Goal: Task Accomplishment & Management: Manage account settings

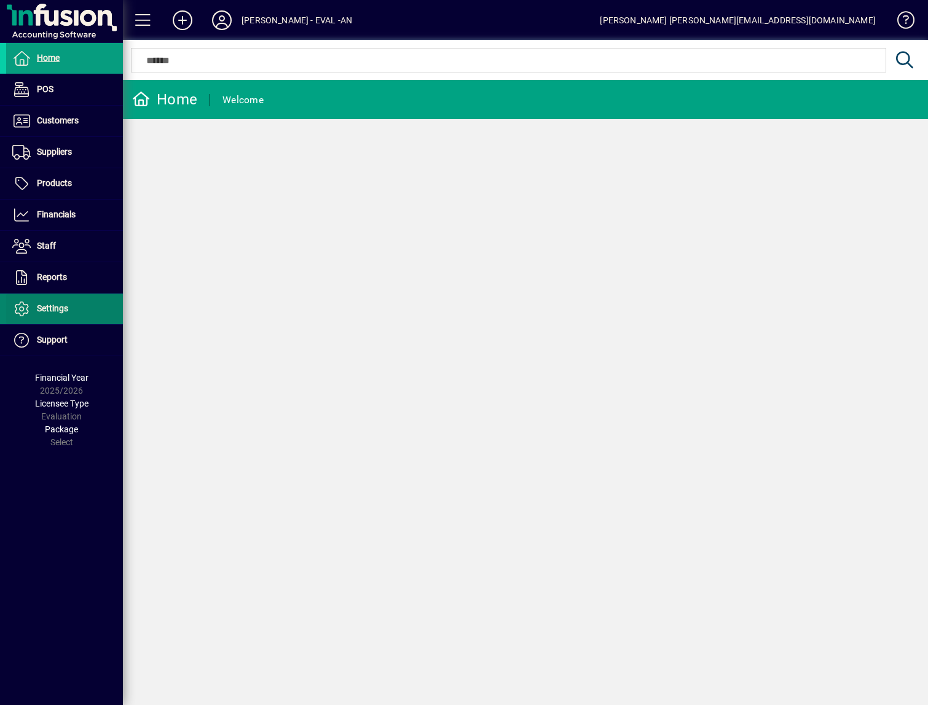
click at [63, 305] on span "Settings" at bounding box center [52, 308] width 31 height 10
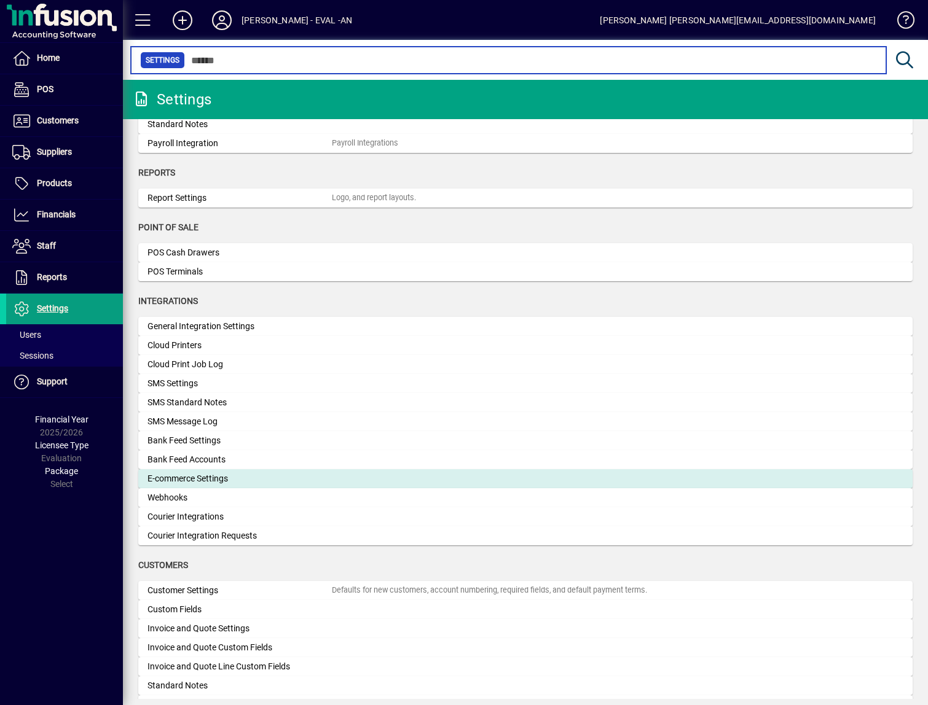
scroll to position [272, 0]
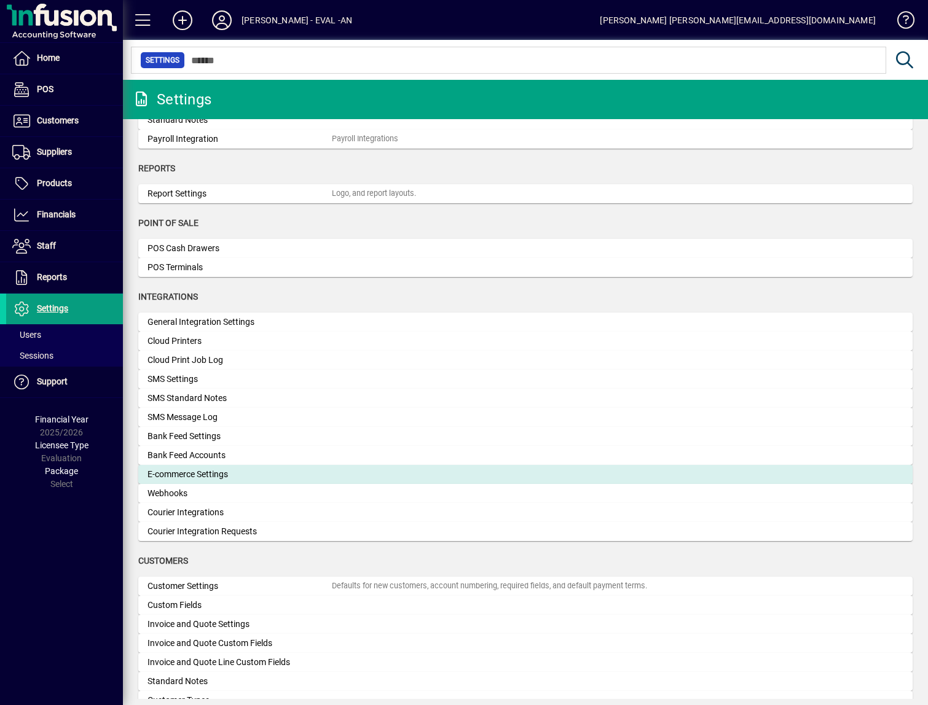
click at [260, 479] on div "E-commerce Settings" at bounding box center [239, 474] width 184 height 13
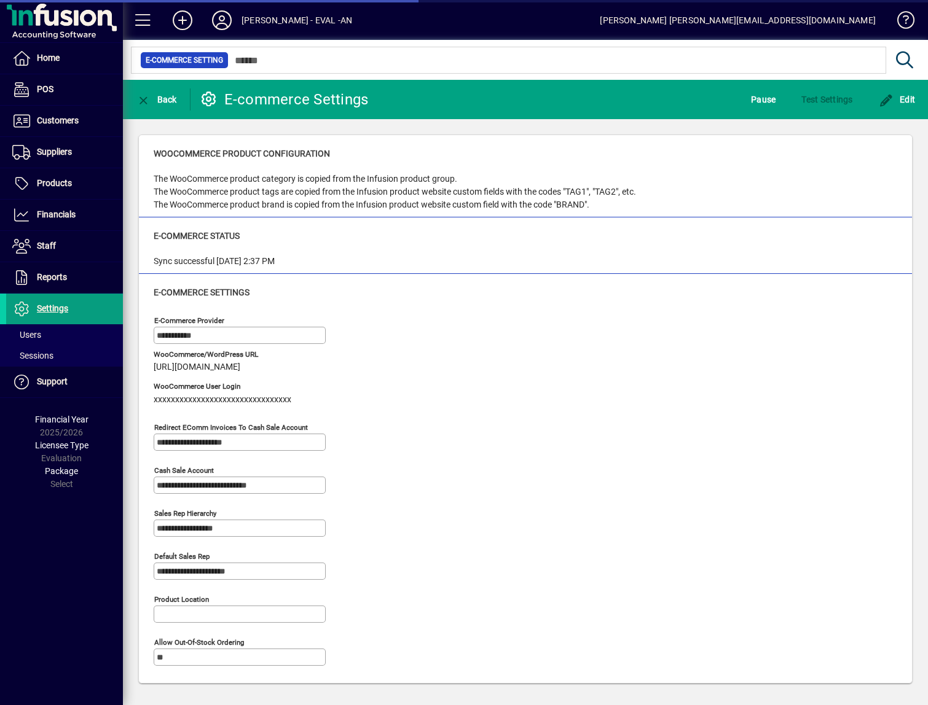
type input "*******"
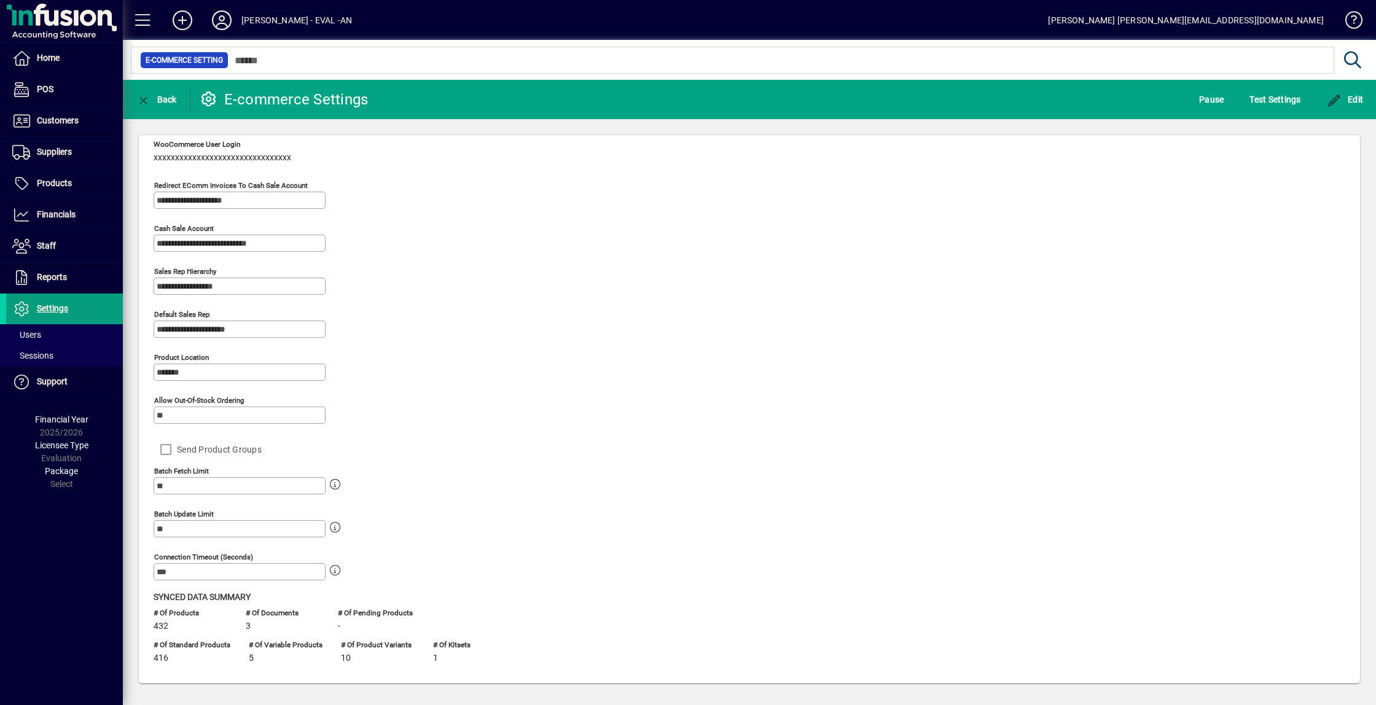
scroll to position [239, 0]
click at [927, 103] on span "Edit" at bounding box center [1345, 100] width 37 height 10
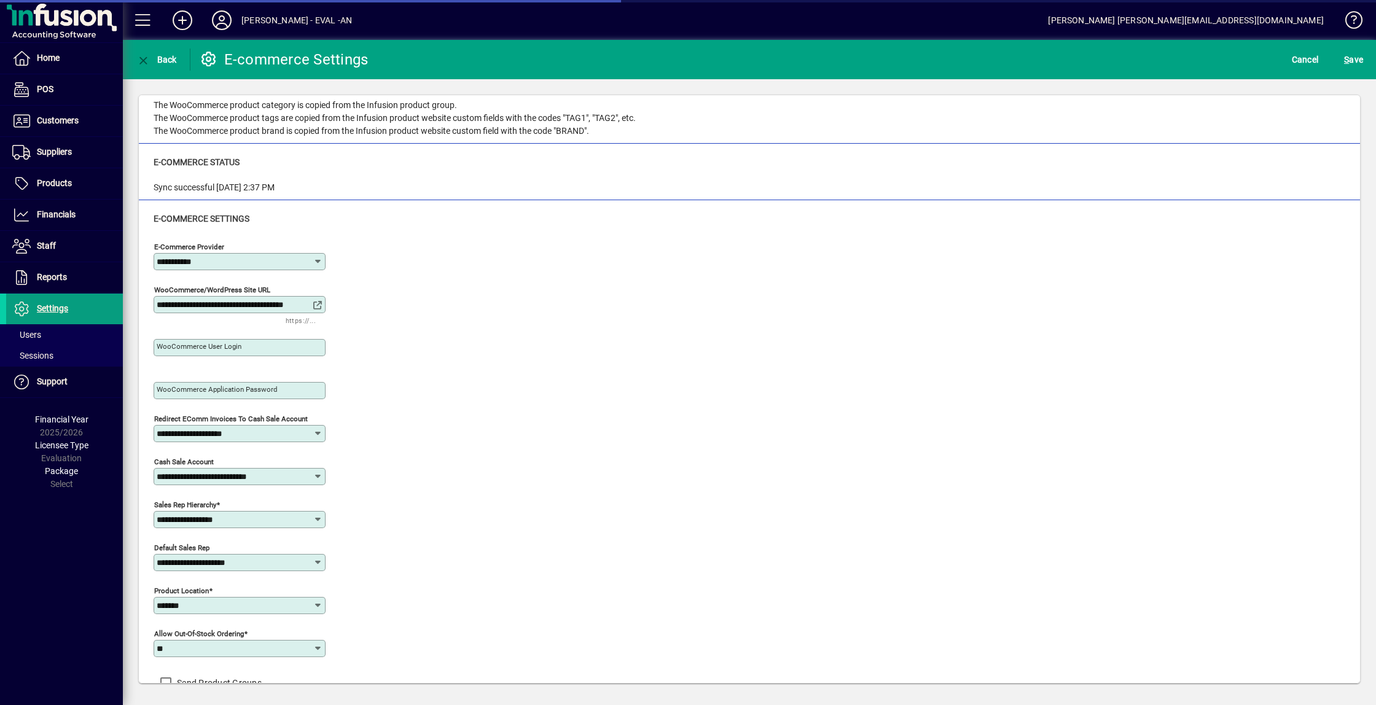
scroll to position [0, 0]
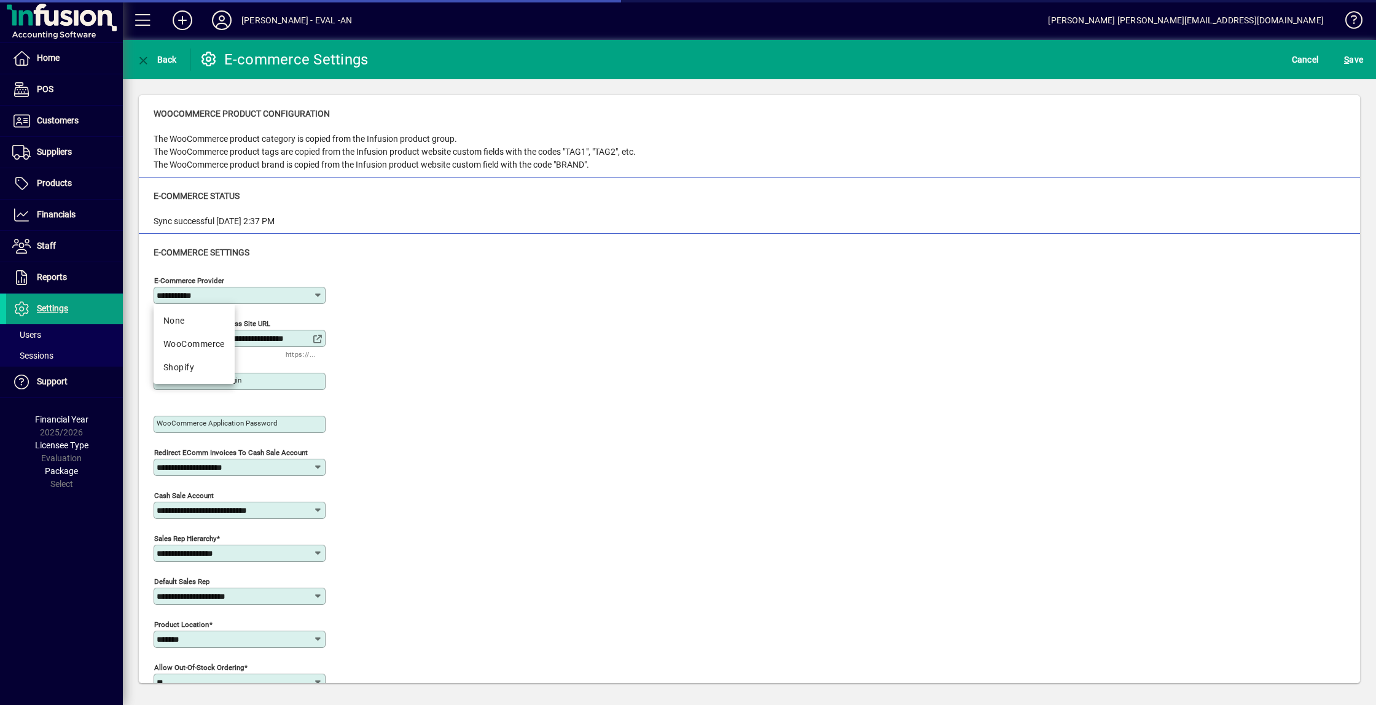
click at [205, 299] on input "**********" at bounding box center [235, 296] width 157 height 10
click at [199, 321] on span "None" at bounding box center [193, 321] width 61 height 13
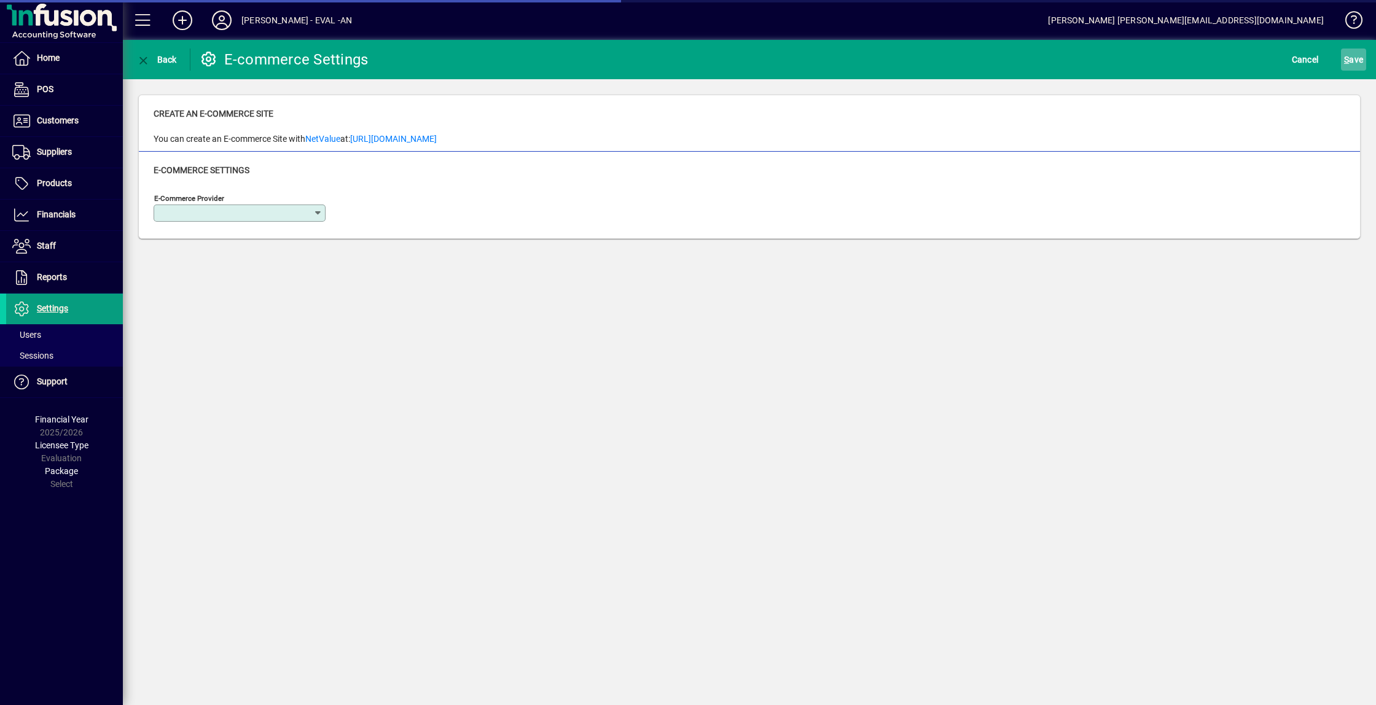
click at [927, 63] on span "S ave" at bounding box center [1353, 60] width 19 height 20
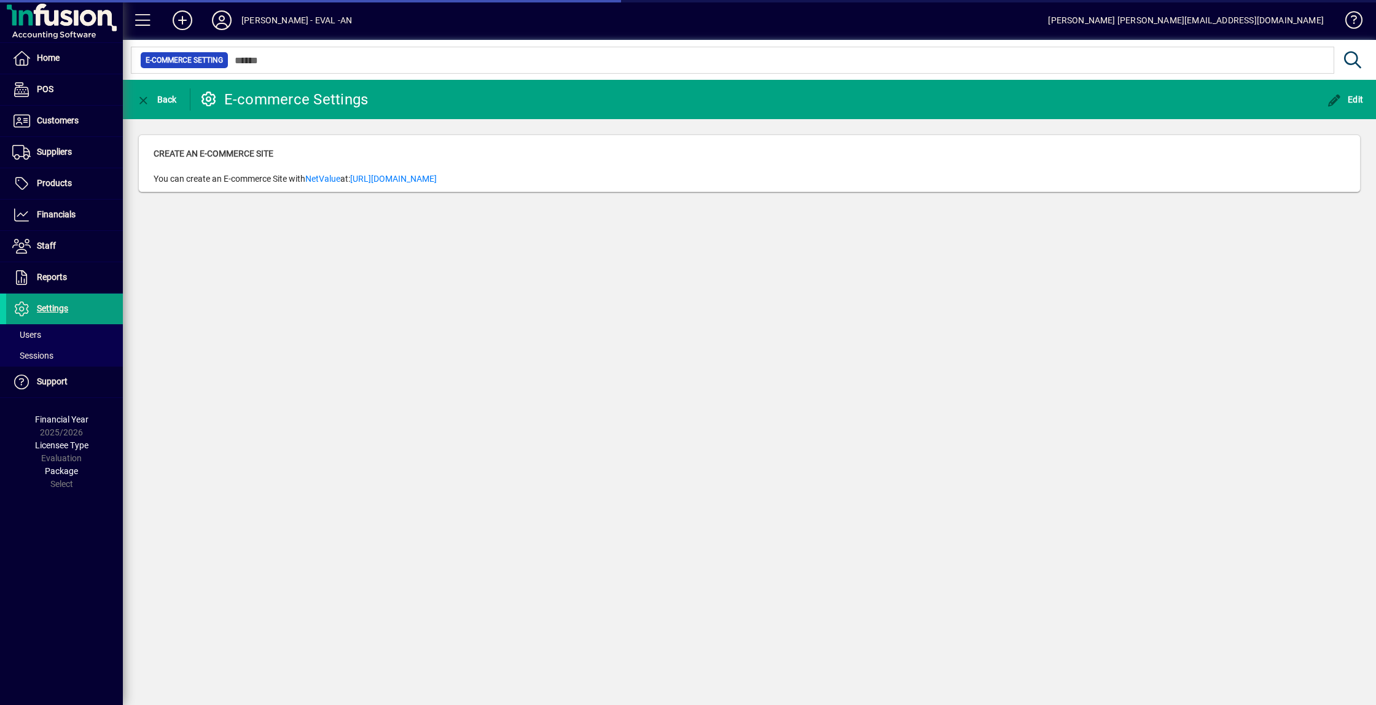
click at [691, 244] on div "Back E-commerce Settings Edit Create an E-commerce Site You can create an E-com…" at bounding box center [749, 392] width 1253 height 625
click at [241, 23] on span at bounding box center [221, 20] width 39 height 29
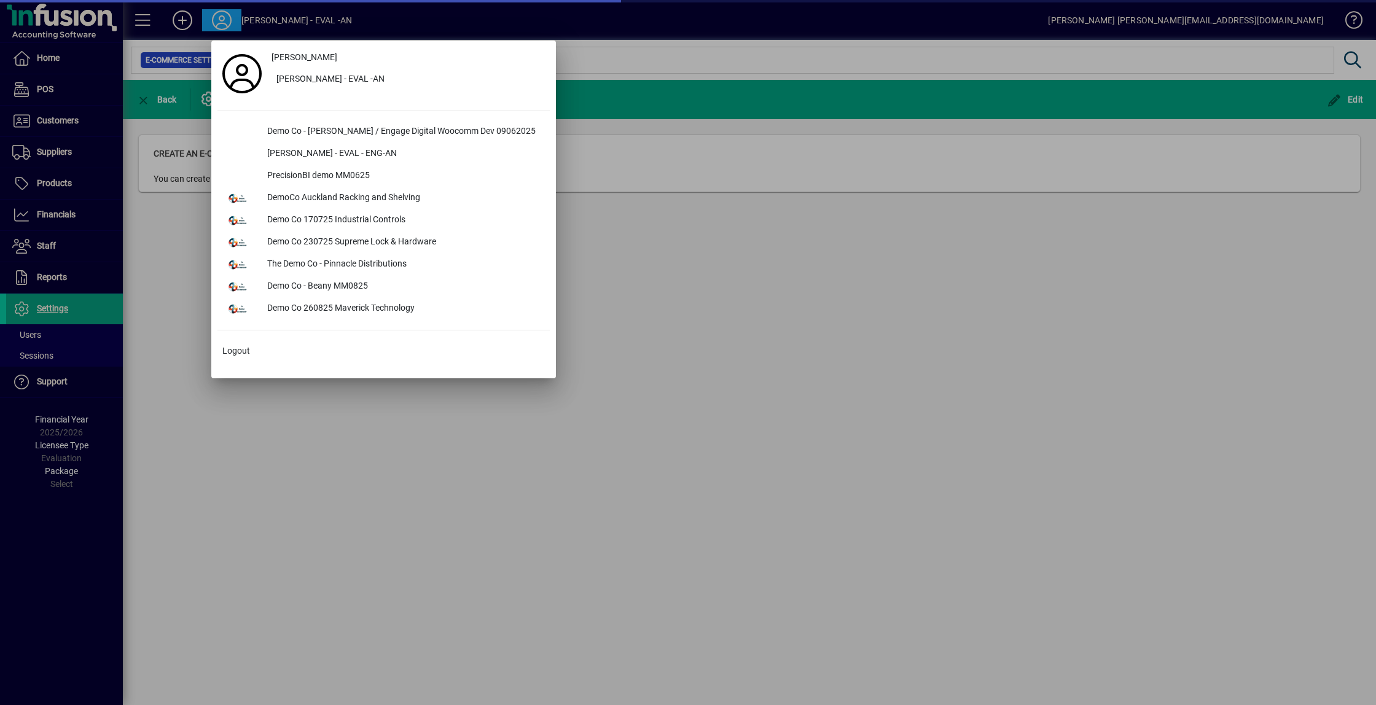
click at [807, 306] on div at bounding box center [688, 352] width 1376 height 705
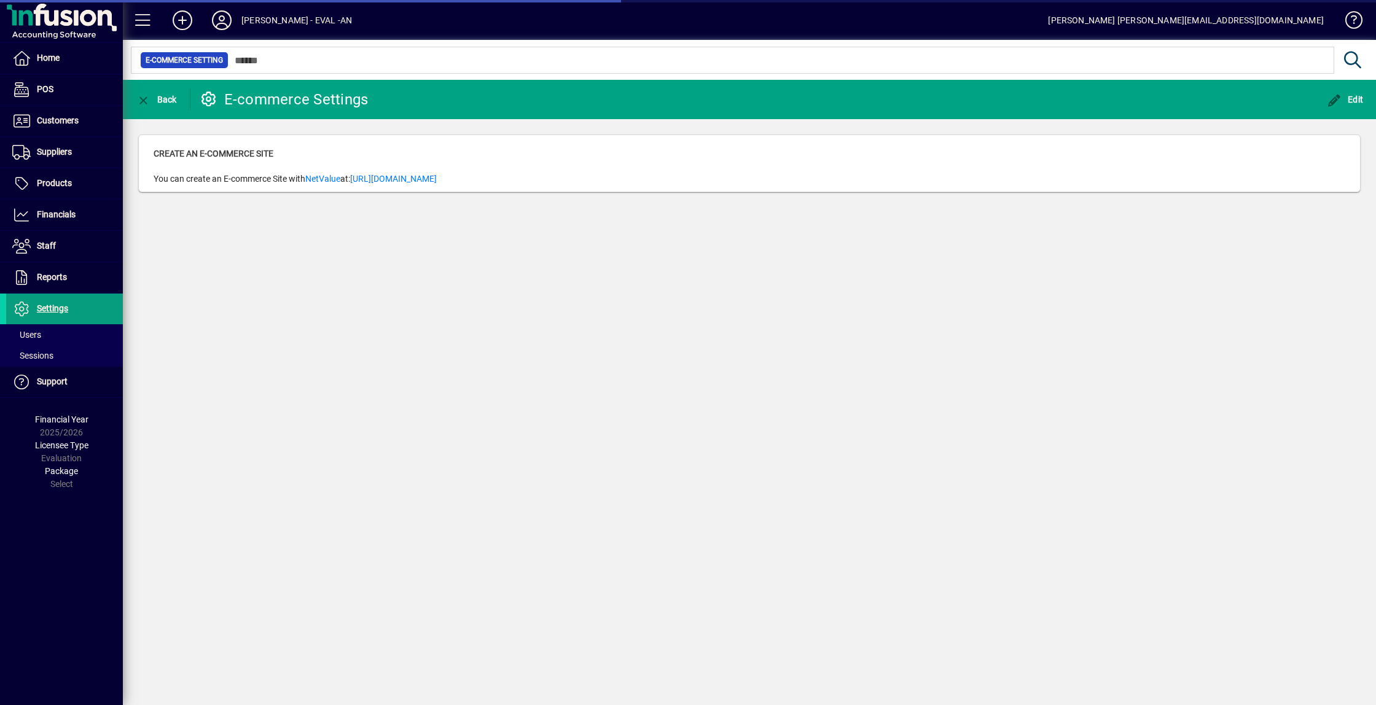
click at [228, 26] on icon at bounding box center [221, 20] width 25 height 20
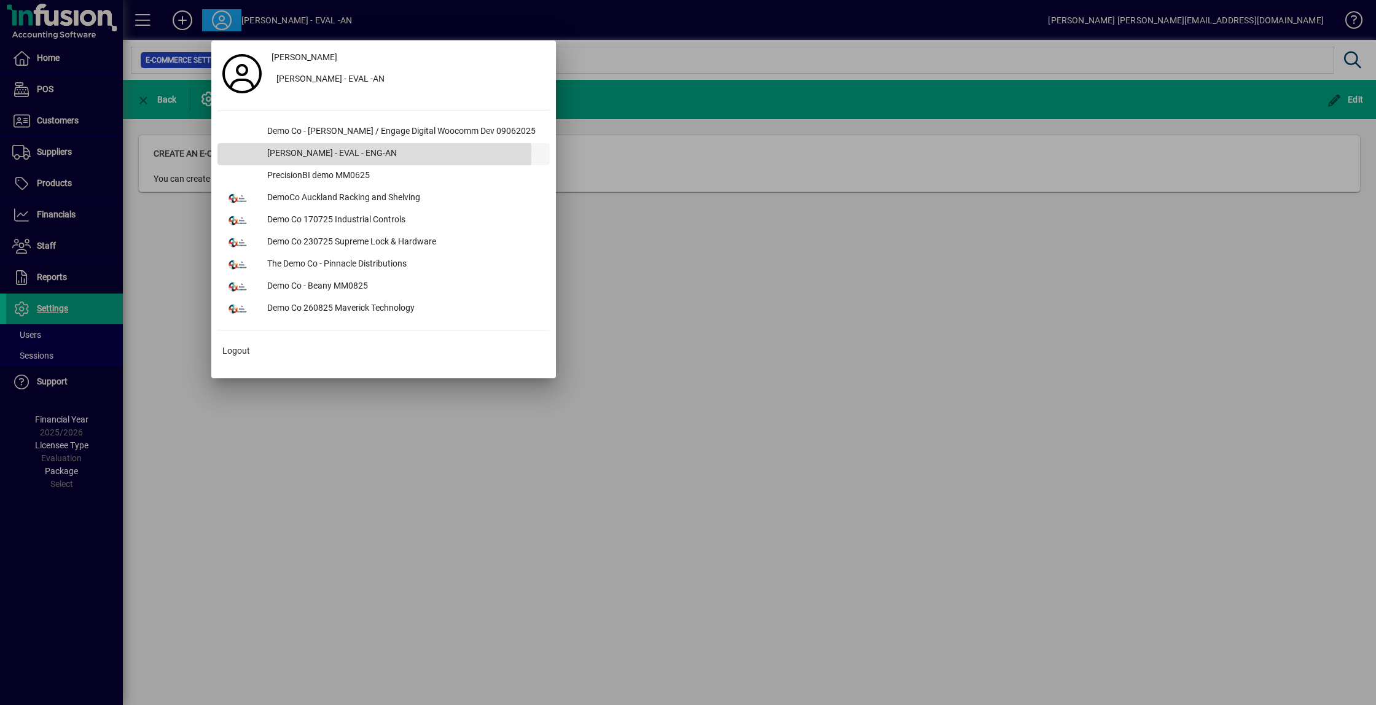
click at [374, 154] on div "[PERSON_NAME] - EVAL - ENG-AN" at bounding box center [403, 154] width 292 height 22
